Goal: Task Accomplishment & Management: Use online tool/utility

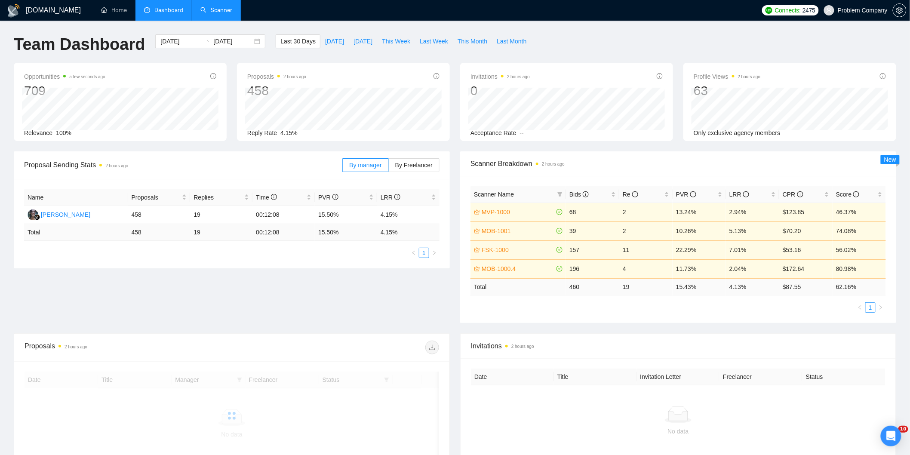
click at [219, 7] on link "Scanner" at bounding box center [216, 9] width 32 height 7
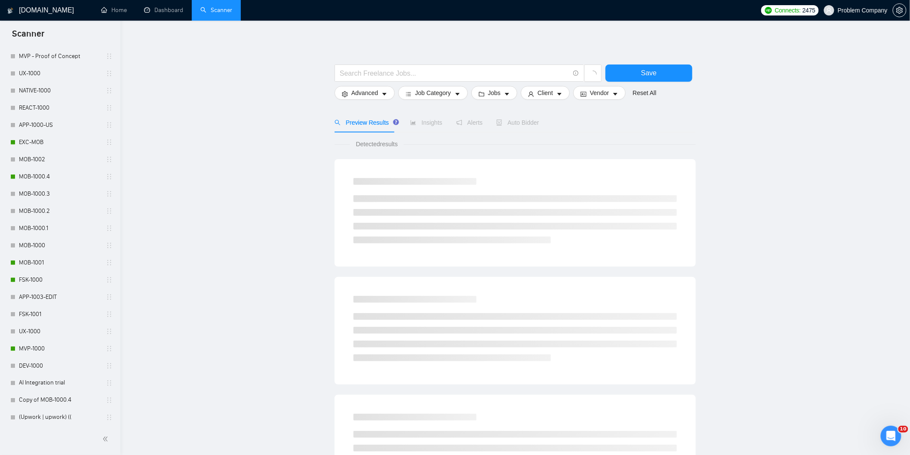
scroll to position [351, 0]
click at [30, 278] on link "FSK-1000" at bounding box center [60, 279] width 82 height 17
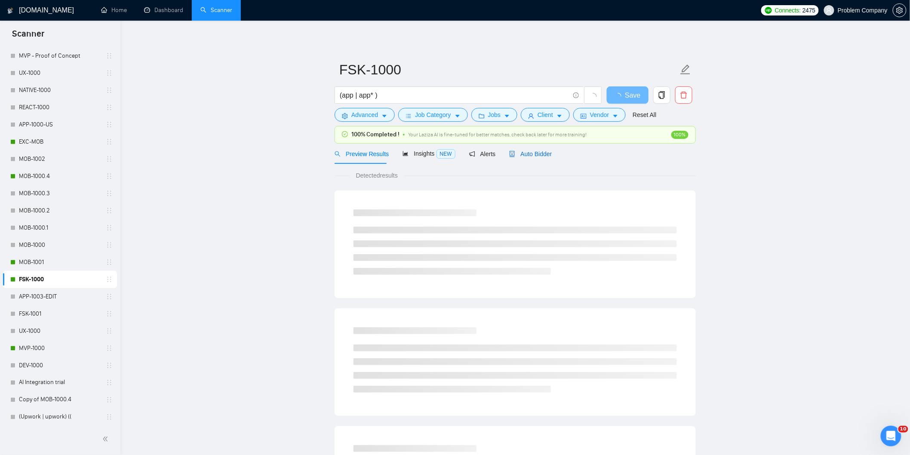
click at [542, 155] on span "Auto Bidder" at bounding box center [530, 154] width 43 height 7
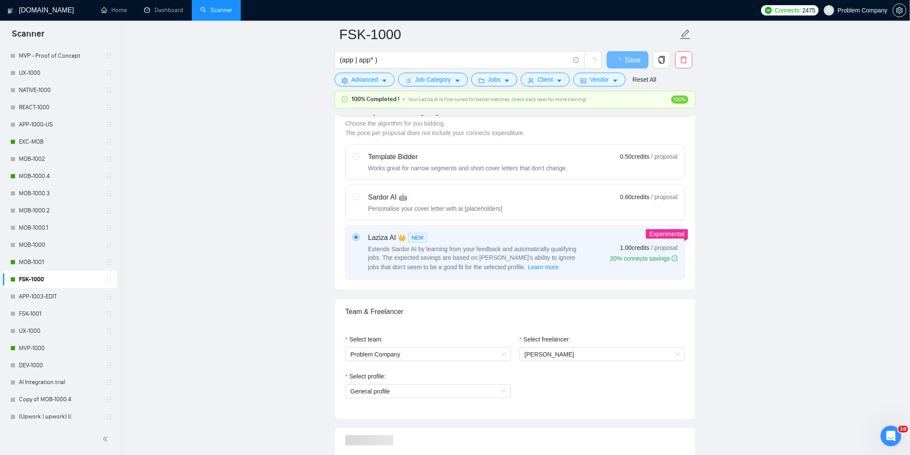
scroll to position [248, 0]
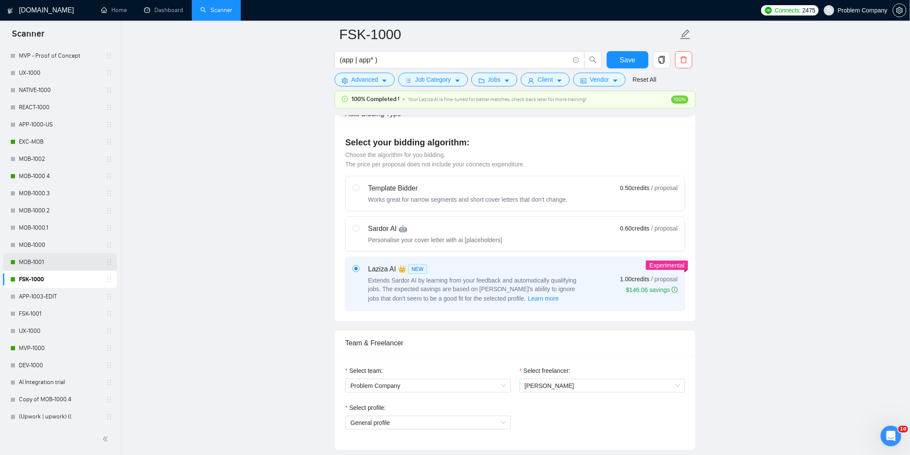
click at [37, 264] on link "MOB-1001" at bounding box center [60, 262] width 82 height 17
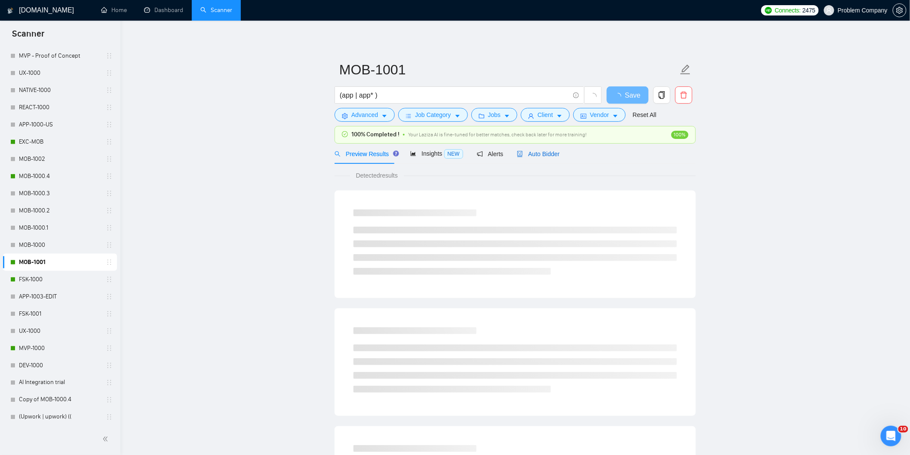
click at [548, 153] on span "Auto Bidder" at bounding box center [538, 154] width 43 height 7
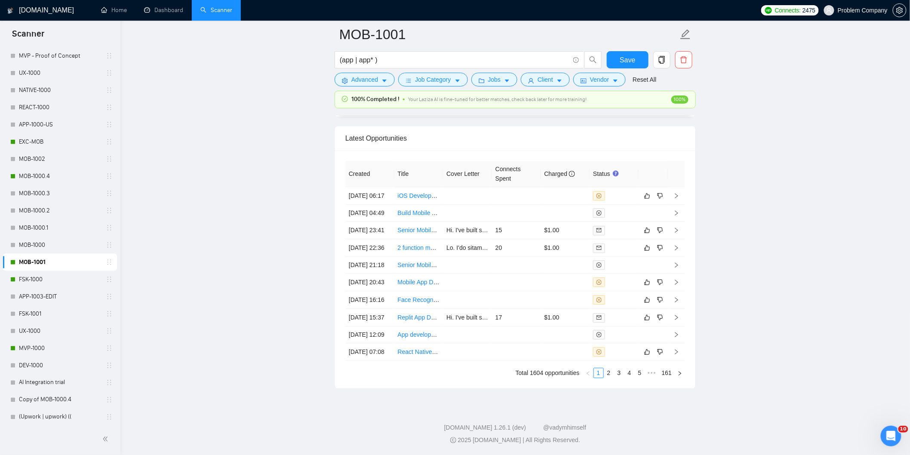
scroll to position [2127, 0]
click at [380, 205] on td "[DATE] 04:49" at bounding box center [369, 213] width 49 height 17
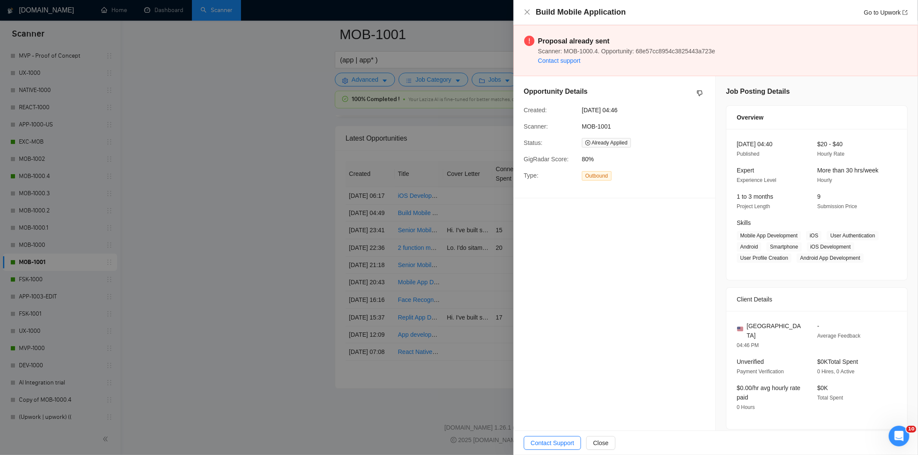
click at [531, 13] on div "Build Mobile Application Go to Upwork" at bounding box center [716, 12] width 384 height 11
click at [525, 13] on icon "close" at bounding box center [527, 12] width 7 height 7
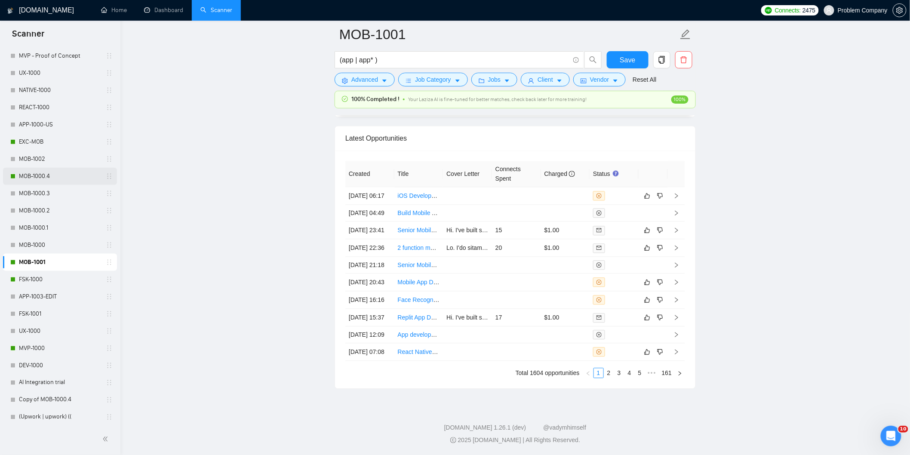
click at [40, 175] on link "MOB-1000.4" at bounding box center [60, 176] width 82 height 17
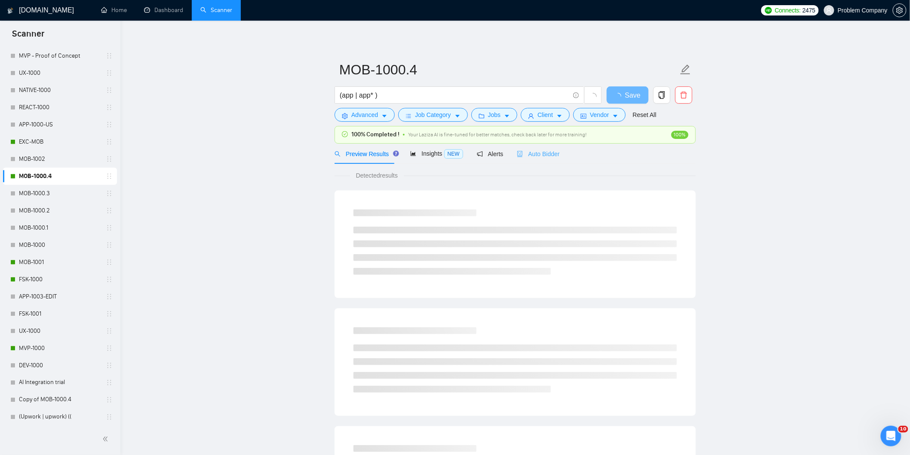
click at [548, 161] on div "Auto Bidder" at bounding box center [538, 154] width 43 height 20
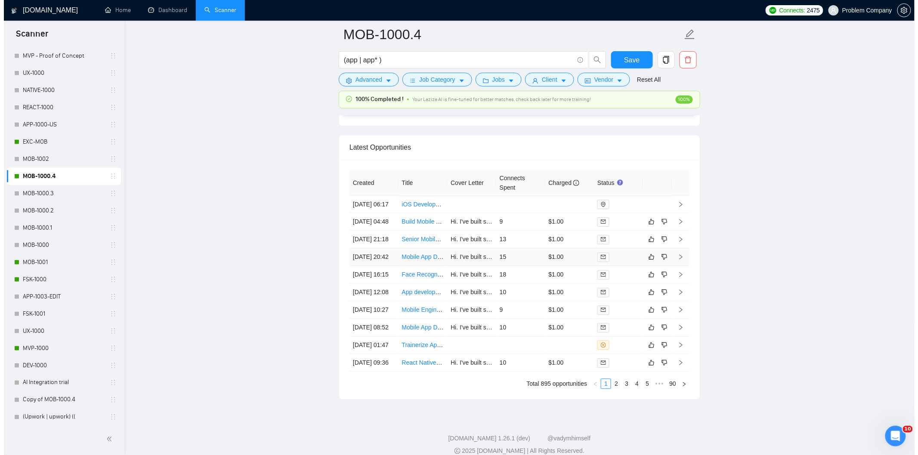
scroll to position [2084, 0]
click at [377, 248] on td "[DATE] 21:18" at bounding box center [369, 239] width 49 height 18
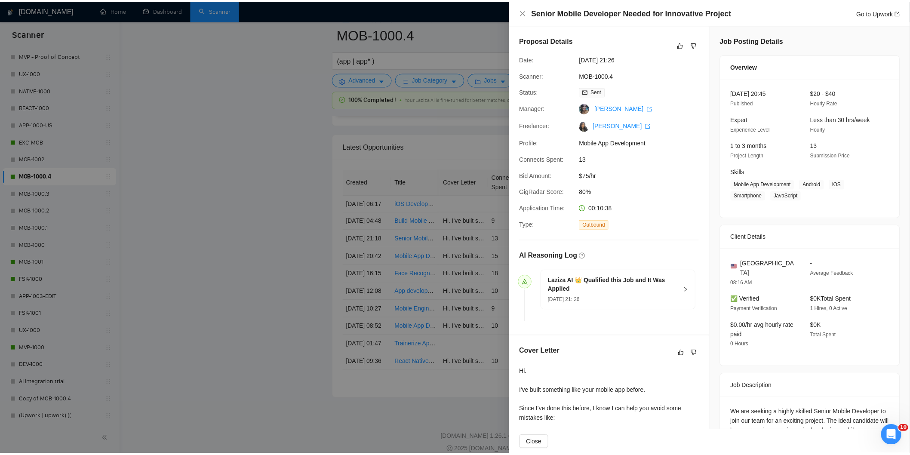
scroll to position [187, 0]
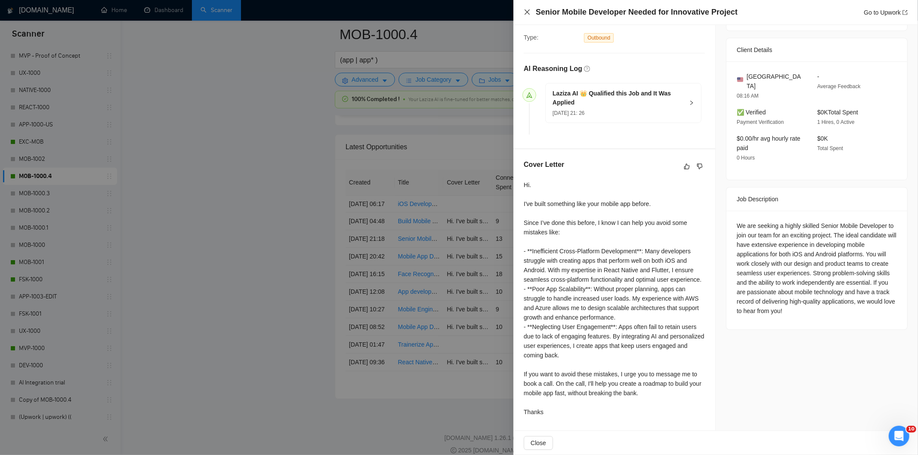
click at [526, 12] on icon "close" at bounding box center [527, 12] width 7 height 7
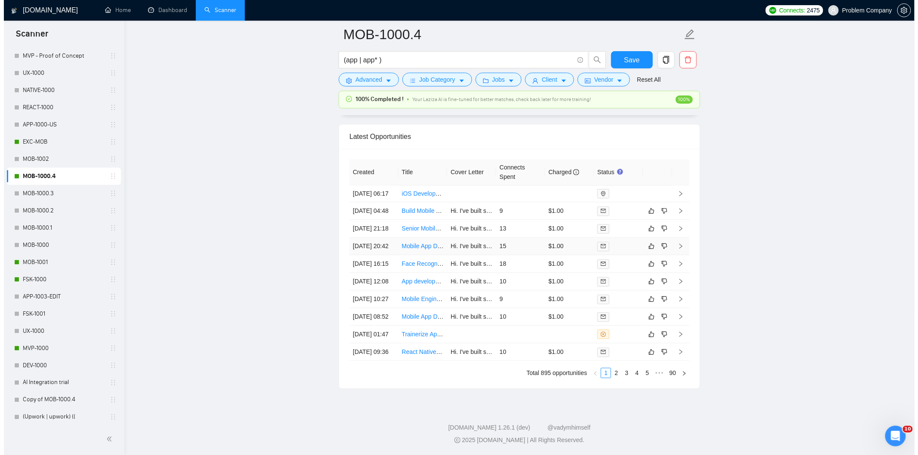
scroll to position [2182, 0]
click at [375, 273] on td "[DATE] 12:08" at bounding box center [369, 282] width 49 height 18
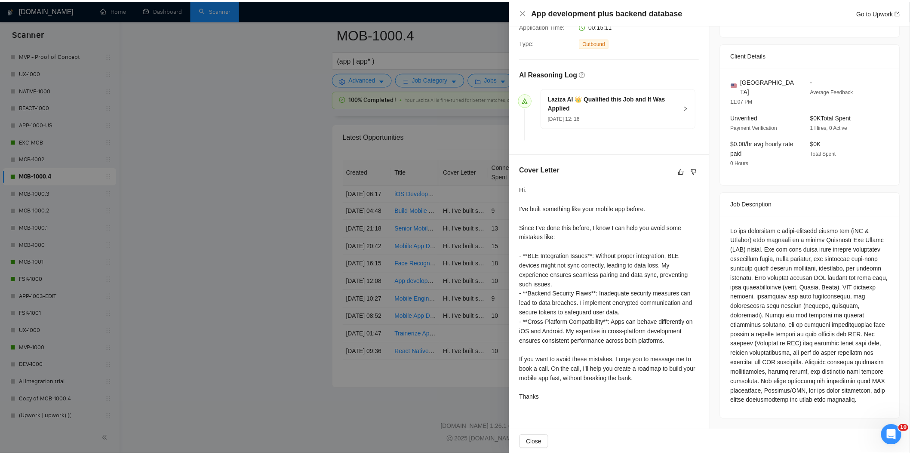
scroll to position [173, 0]
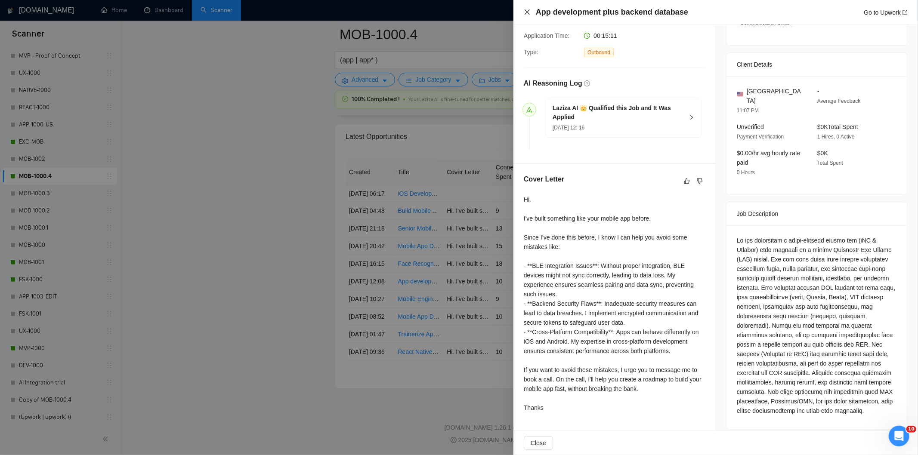
click at [525, 11] on icon "close" at bounding box center [527, 12] width 7 height 7
